Goal: Task Accomplishment & Management: Use online tool/utility

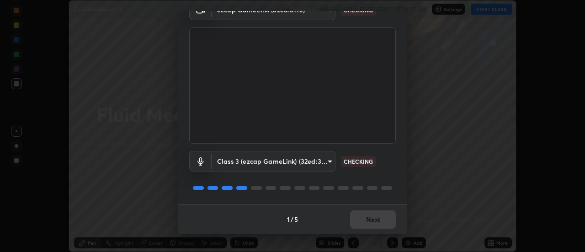
scroll to position [48, 0]
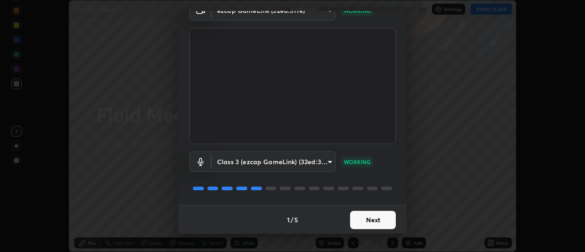
click at [365, 213] on button "Next" at bounding box center [373, 220] width 46 height 18
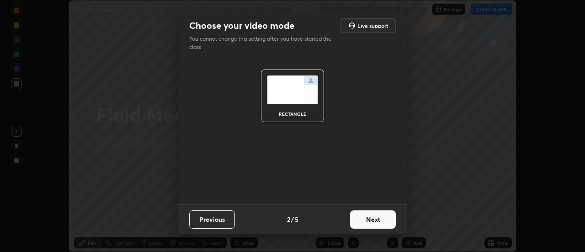
scroll to position [0, 0]
click at [364, 217] on button "Next" at bounding box center [373, 219] width 46 height 18
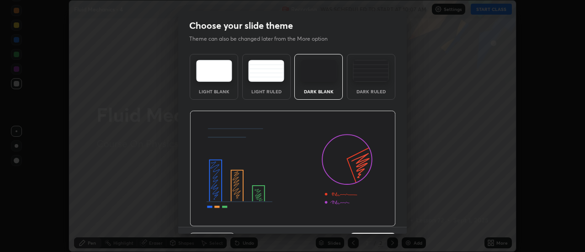
click at [364, 220] on img at bounding box center [293, 169] width 206 height 116
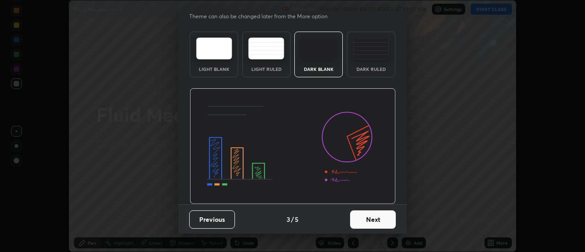
click at [367, 217] on button "Next" at bounding box center [373, 219] width 46 height 18
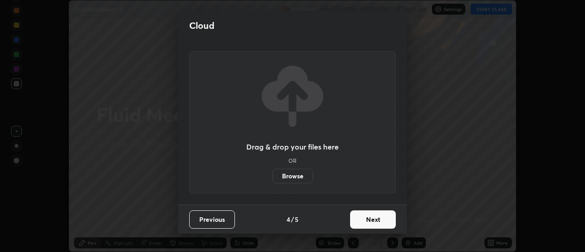
scroll to position [0, 0]
click at [362, 221] on button "Next" at bounding box center [373, 219] width 46 height 18
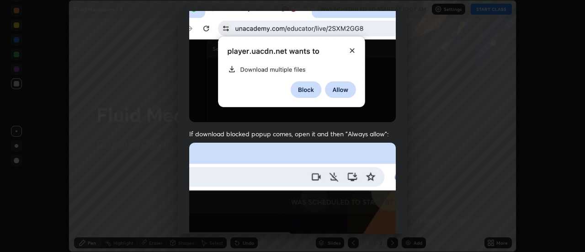
scroll to position [234, 0]
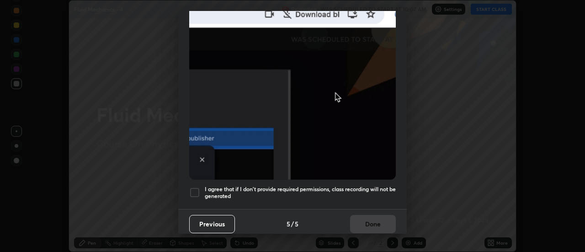
click at [194, 190] on div at bounding box center [194, 192] width 11 height 11
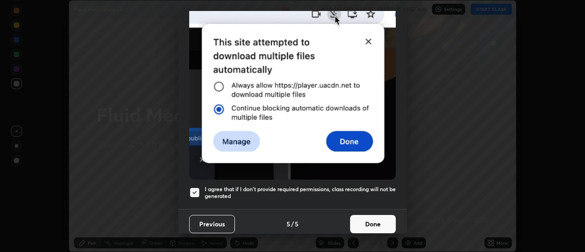
click at [376, 215] on button "Done" at bounding box center [373, 224] width 46 height 18
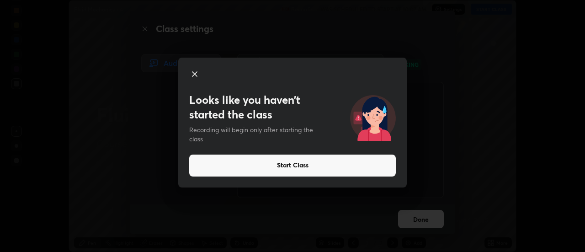
click at [309, 160] on button "Start Class" at bounding box center [292, 165] width 207 height 22
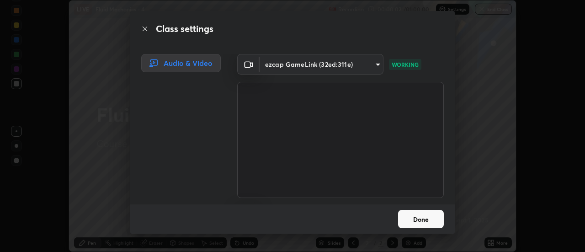
click at [419, 219] on button "Done" at bounding box center [421, 219] width 46 height 18
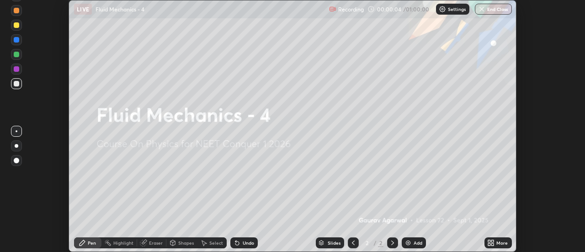
click at [419, 244] on div "Add" at bounding box center [418, 242] width 9 height 5
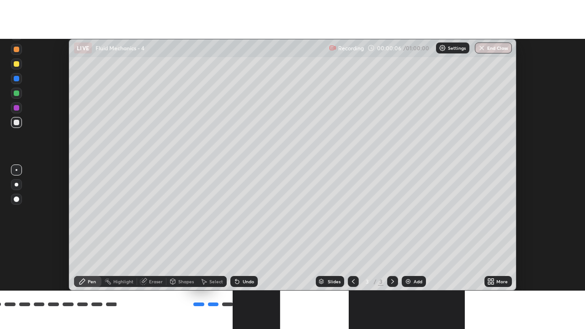
scroll to position [252, 585]
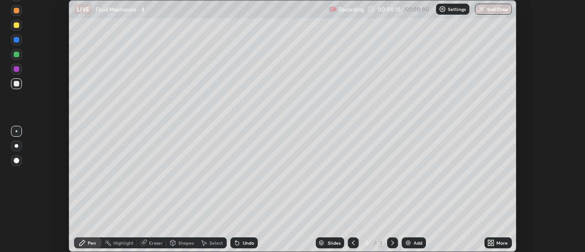
click at [16, 146] on div at bounding box center [17, 146] width 4 height 4
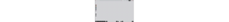
scroll to position [329, 585]
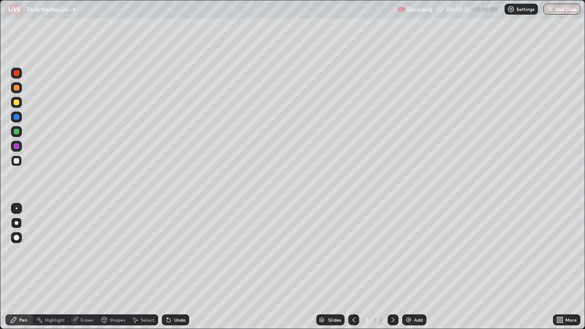
click at [85, 251] on div "Eraser" at bounding box center [87, 320] width 14 height 5
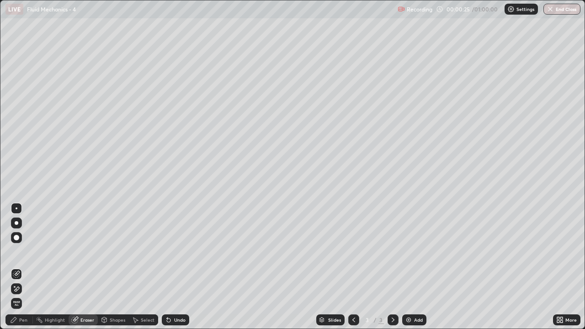
click at [17, 251] on span "Erase all" at bounding box center [16, 303] width 10 height 5
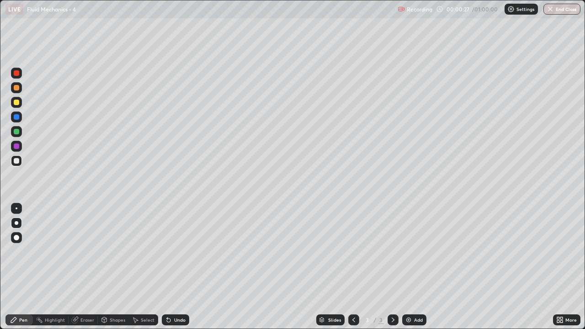
click at [17, 132] on div at bounding box center [16, 131] width 5 height 5
click at [17, 161] on div at bounding box center [16, 160] width 5 height 5
click at [174, 251] on div "Undo" at bounding box center [179, 320] width 11 height 5
click at [176, 251] on div "Undo" at bounding box center [179, 320] width 11 height 5
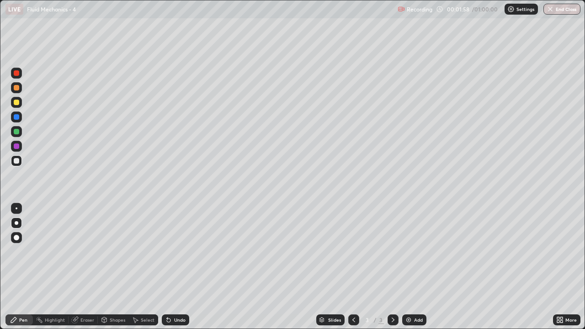
click at [178, 251] on div "Undo" at bounding box center [175, 319] width 27 height 11
click at [179, 251] on div "Undo" at bounding box center [179, 320] width 11 height 5
click at [182, 251] on div "Undo" at bounding box center [175, 319] width 27 height 11
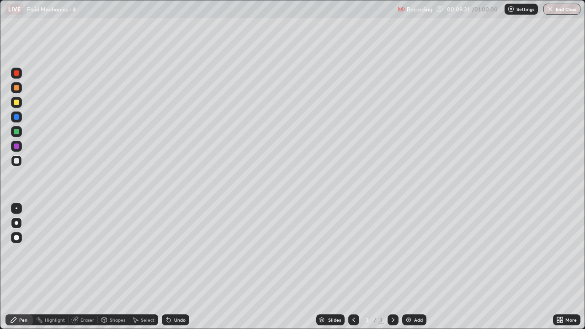
click at [16, 131] on div at bounding box center [16, 131] width 5 height 5
click at [181, 251] on div "Undo" at bounding box center [179, 320] width 11 height 5
click at [412, 251] on div "Add" at bounding box center [414, 319] width 24 height 11
click at [16, 162] on div at bounding box center [16, 160] width 5 height 5
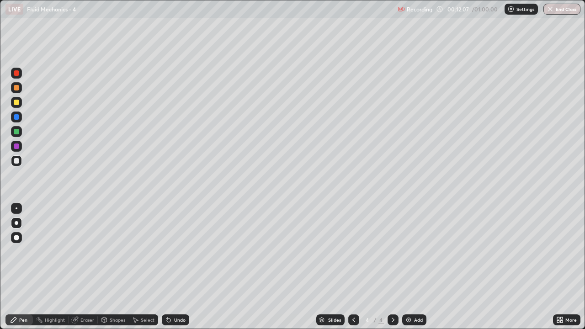
click at [177, 251] on div "Undo" at bounding box center [179, 320] width 11 height 5
click at [181, 251] on div "Undo" at bounding box center [179, 320] width 11 height 5
click at [184, 251] on div "Undo" at bounding box center [175, 319] width 27 height 11
click at [181, 251] on div "Undo" at bounding box center [175, 319] width 27 height 11
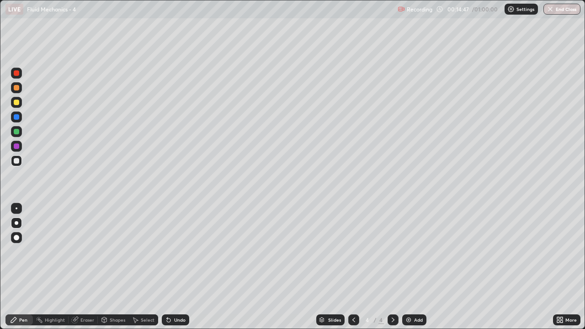
click at [20, 102] on div at bounding box center [16, 102] width 11 height 11
click at [16, 157] on div at bounding box center [16, 160] width 11 height 11
click at [419, 251] on div "Add" at bounding box center [418, 320] width 9 height 5
click at [180, 251] on div "Undo" at bounding box center [179, 320] width 11 height 5
click at [16, 131] on div at bounding box center [16, 131] width 5 height 5
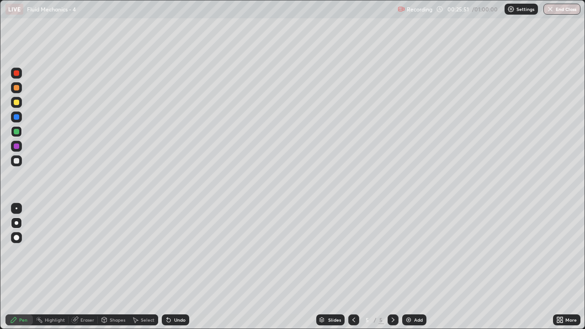
click at [17, 159] on div at bounding box center [16, 160] width 5 height 5
click at [351, 251] on icon at bounding box center [353, 319] width 7 height 7
click at [389, 251] on div at bounding box center [393, 319] width 11 height 11
click at [175, 251] on div "Undo" at bounding box center [179, 320] width 11 height 5
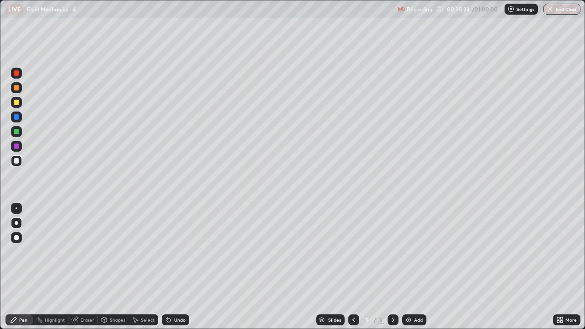
click at [420, 251] on div "Add" at bounding box center [418, 320] width 9 height 5
click at [353, 251] on icon at bounding box center [353, 319] width 7 height 7
click at [394, 251] on div at bounding box center [393, 320] width 11 height 18
click at [177, 251] on div "Undo" at bounding box center [179, 320] width 11 height 5
click at [175, 251] on div "Undo" at bounding box center [175, 319] width 27 height 11
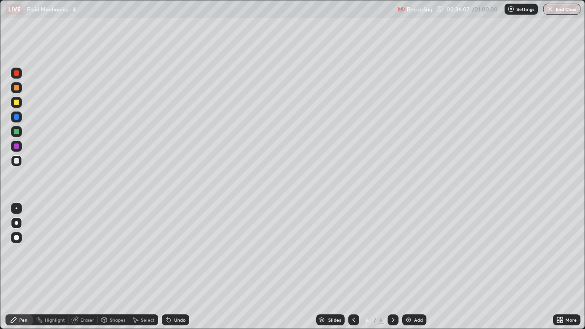
click at [177, 251] on div "Undo" at bounding box center [179, 320] width 11 height 5
click at [178, 251] on div "Undo" at bounding box center [179, 320] width 11 height 5
click at [175, 251] on div "Undo" at bounding box center [175, 319] width 27 height 11
click at [355, 251] on icon at bounding box center [353, 319] width 7 height 7
click at [392, 251] on icon at bounding box center [392, 319] width 7 height 7
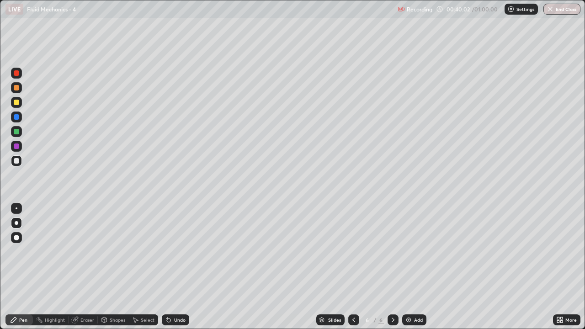
click at [85, 251] on div "Eraser" at bounding box center [87, 320] width 14 height 5
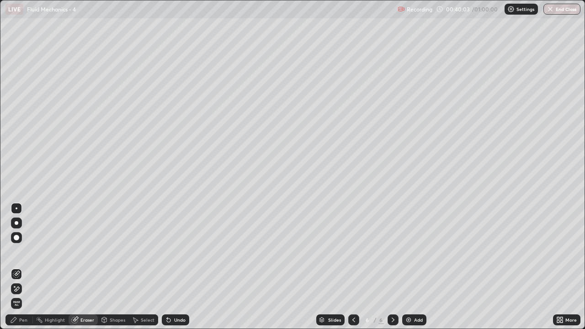
click at [16, 251] on icon at bounding box center [16, 289] width 7 height 8
click at [23, 251] on div "Pen" at bounding box center [23, 320] width 8 height 5
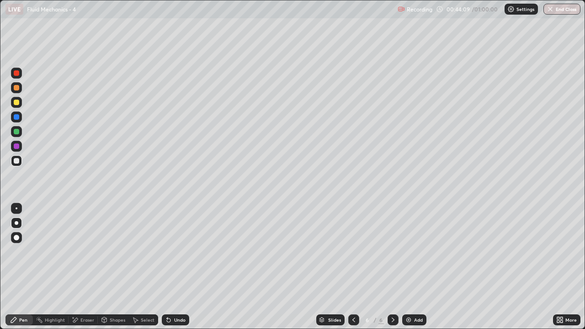
click at [179, 251] on div "Undo" at bounding box center [175, 319] width 27 height 11
click at [175, 251] on div "Undo" at bounding box center [179, 320] width 11 height 5
click at [177, 251] on div "Undo" at bounding box center [175, 319] width 27 height 11
click at [353, 251] on icon at bounding box center [353, 319] width 7 height 7
click at [392, 251] on icon at bounding box center [392, 319] width 7 height 7
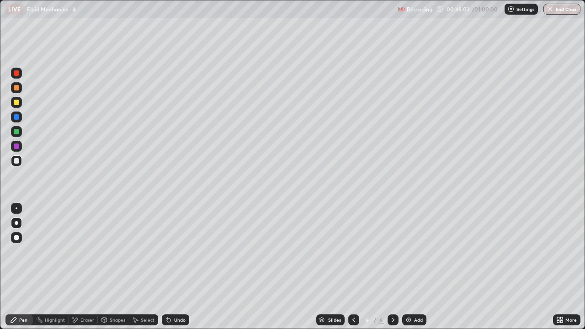
click at [412, 251] on div "Add" at bounding box center [414, 319] width 24 height 11
click at [16, 147] on div at bounding box center [16, 145] width 5 height 5
click at [17, 160] on div at bounding box center [16, 160] width 5 height 5
click at [14, 134] on div at bounding box center [16, 131] width 11 height 11
click at [18, 161] on div at bounding box center [16, 160] width 5 height 5
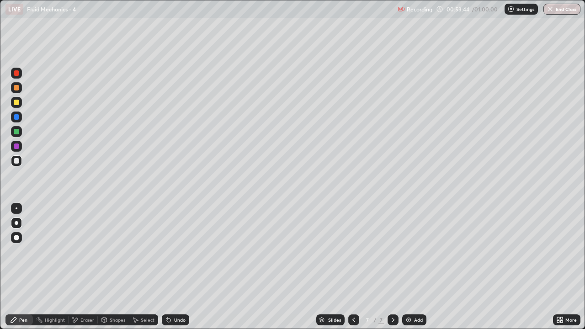
click at [16, 103] on div at bounding box center [16, 102] width 5 height 5
click at [16, 160] on div at bounding box center [16, 160] width 5 height 5
click at [558, 10] on button "End Class" at bounding box center [562, 9] width 36 height 11
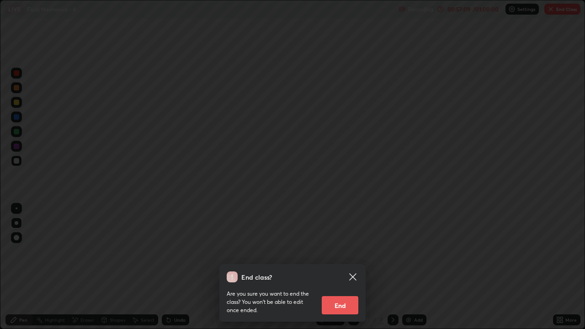
click at [336, 251] on button "End" at bounding box center [340, 305] width 37 height 18
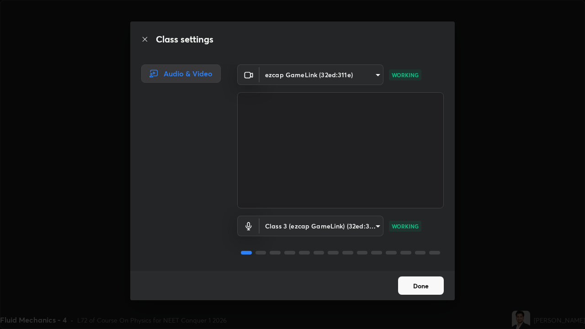
click at [421, 251] on button "Done" at bounding box center [421, 285] width 46 height 18
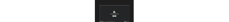
scroll to position [45675, 45468]
